Goal: Information Seeking & Learning: Learn about a topic

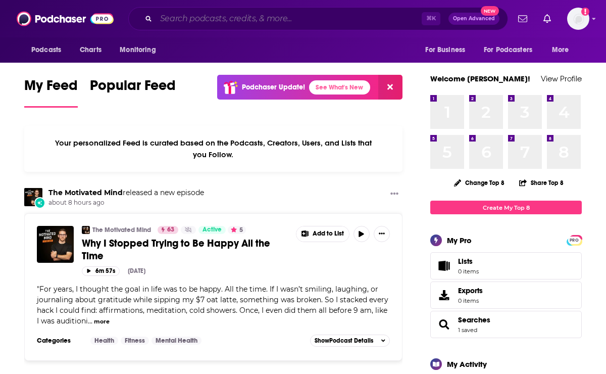
click at [292, 18] on input "Search podcasts, credits, & more..." at bounding box center [289, 19] width 266 height 16
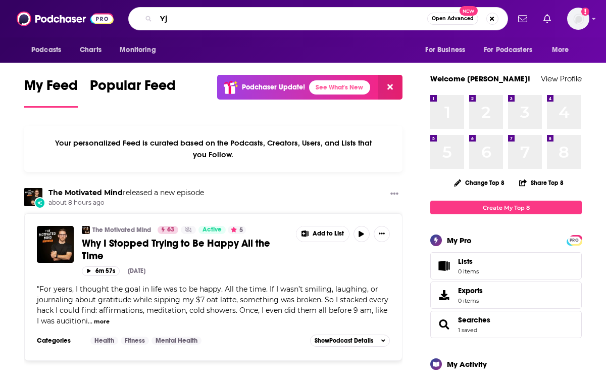
type input "Y"
type input "THe Human Design Podcast"
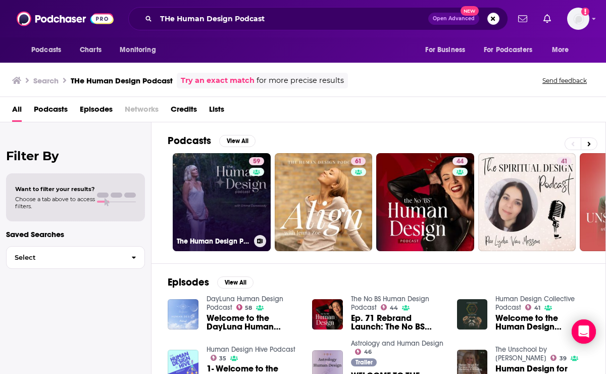
click at [238, 159] on link "59 The Human Design Podcast" at bounding box center [222, 202] width 98 height 98
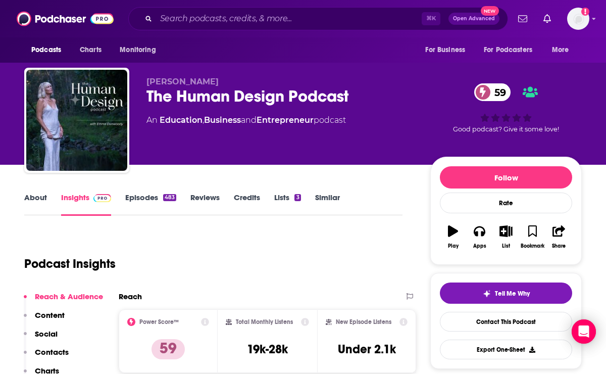
click at [35, 201] on link "About" at bounding box center [35, 203] width 23 height 23
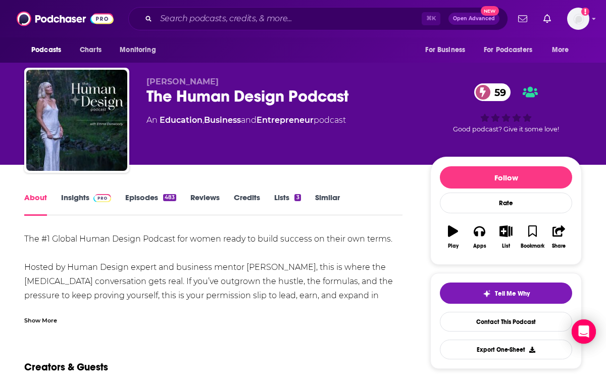
click at [42, 322] on div "Show More" at bounding box center [40, 320] width 33 height 10
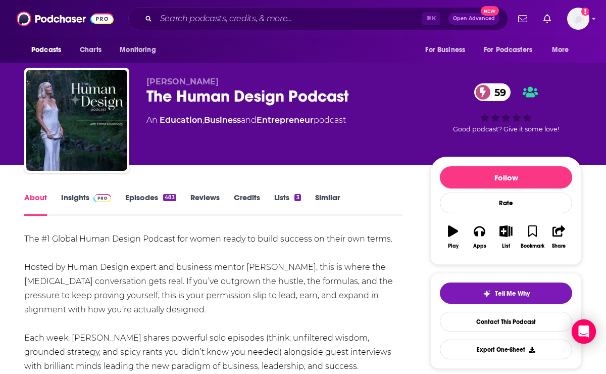
click at [149, 198] on link "Episodes 483" at bounding box center [150, 203] width 51 height 23
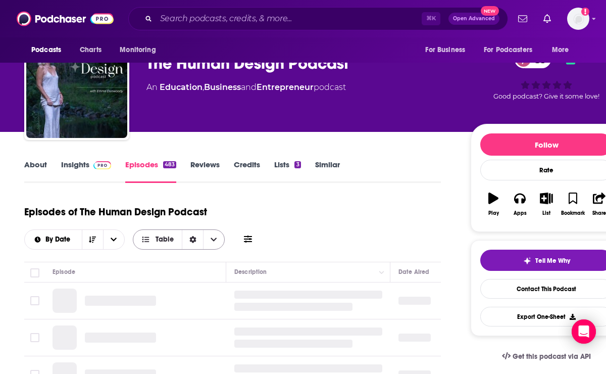
scroll to position [35, 0]
